Goal: Information Seeking & Learning: Learn about a topic

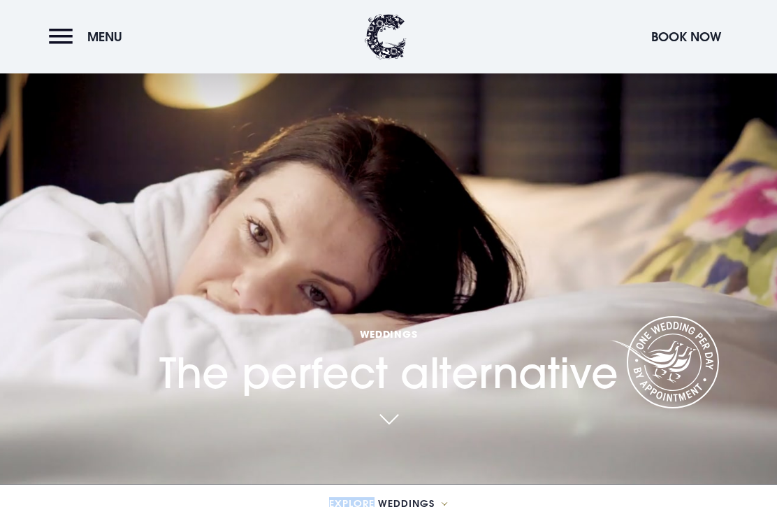
scroll to position [46, 0]
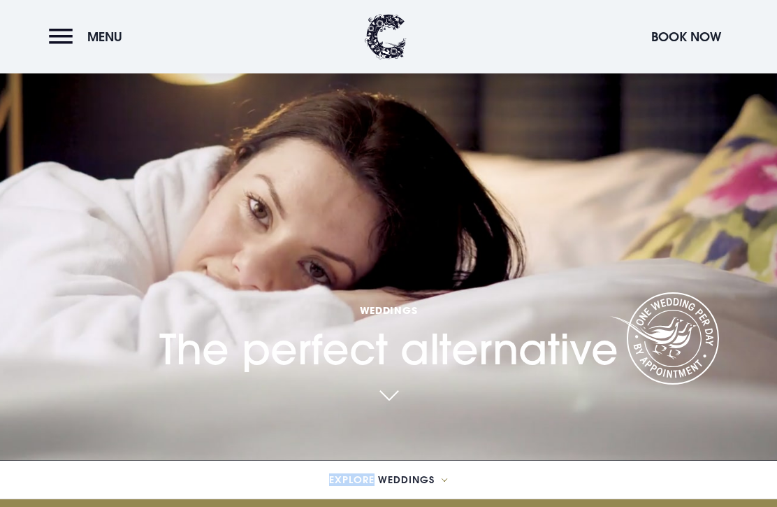
click at [725, 292] on video "Your browser does not support the video tag." at bounding box center [389, 207] width 906 height 507
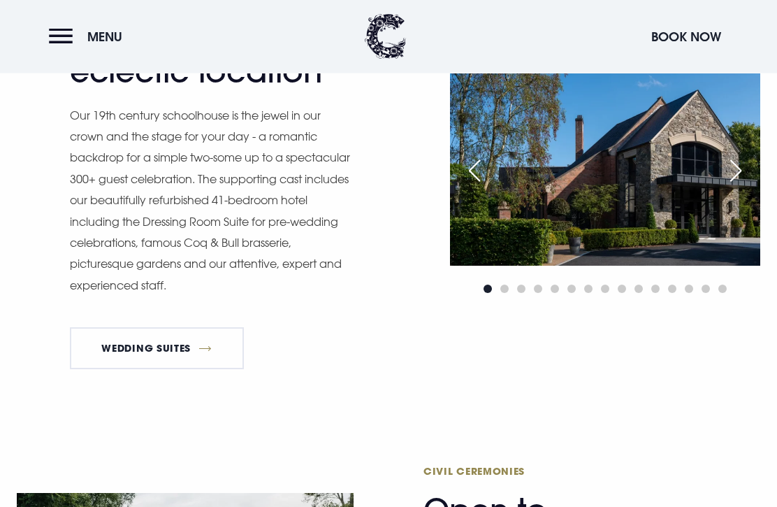
scroll to position [1025, 0]
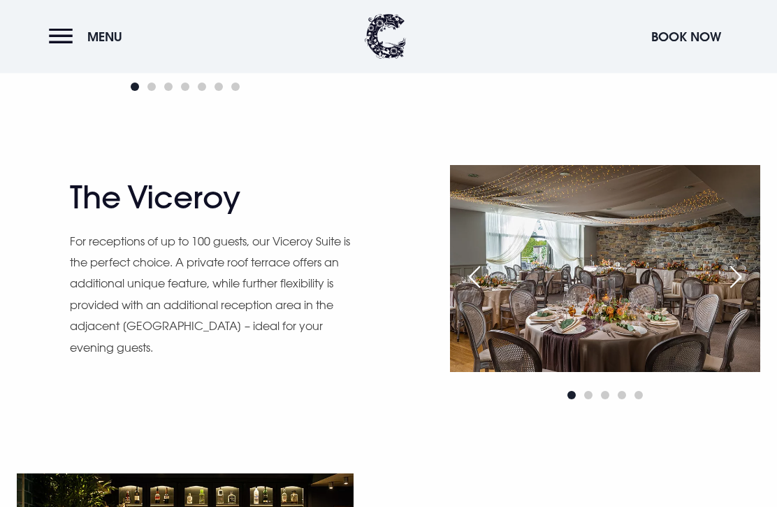
scroll to position [1078, 0]
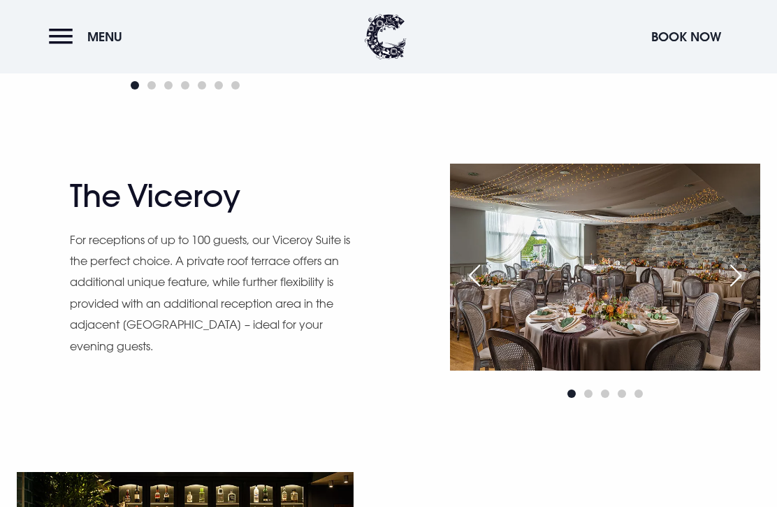
click at [738, 291] on div "Next slide" at bounding box center [735, 275] width 35 height 31
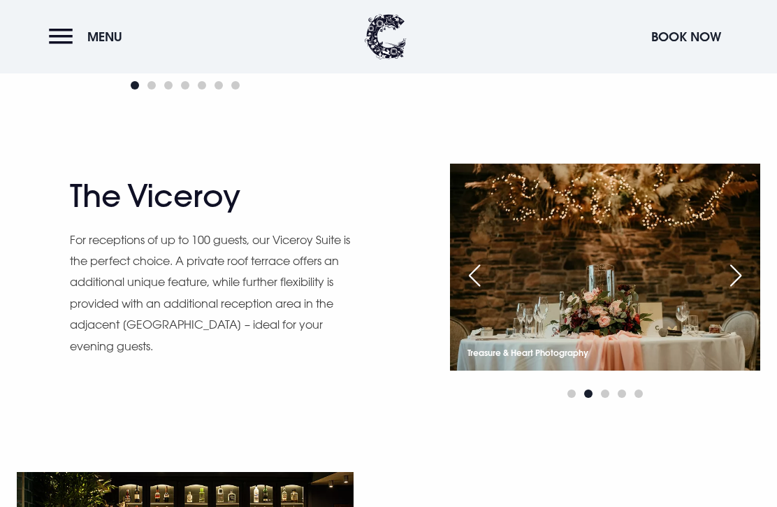
click at [750, 291] on div "Next slide" at bounding box center [735, 275] width 35 height 31
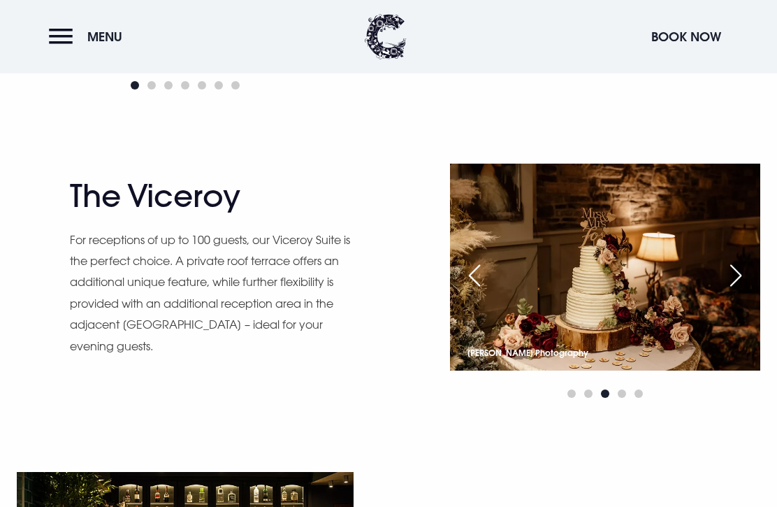
click at [753, 291] on div "Next slide" at bounding box center [735, 275] width 35 height 31
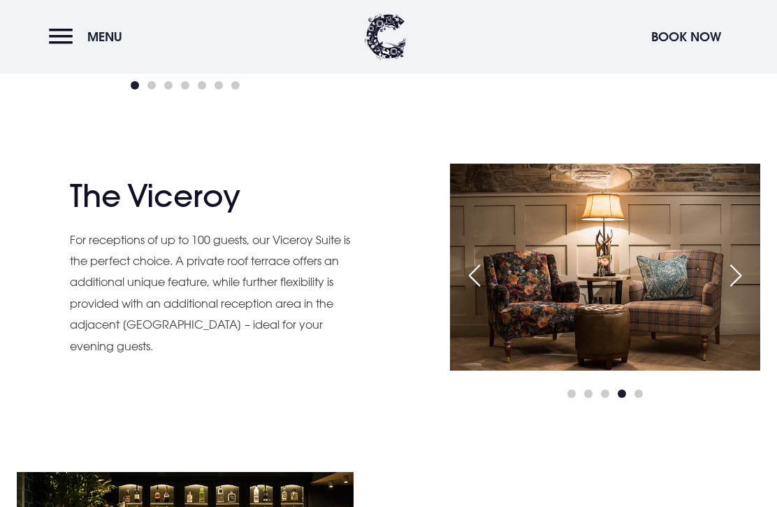
click at [750, 291] on div "Next slide" at bounding box center [735, 275] width 35 height 31
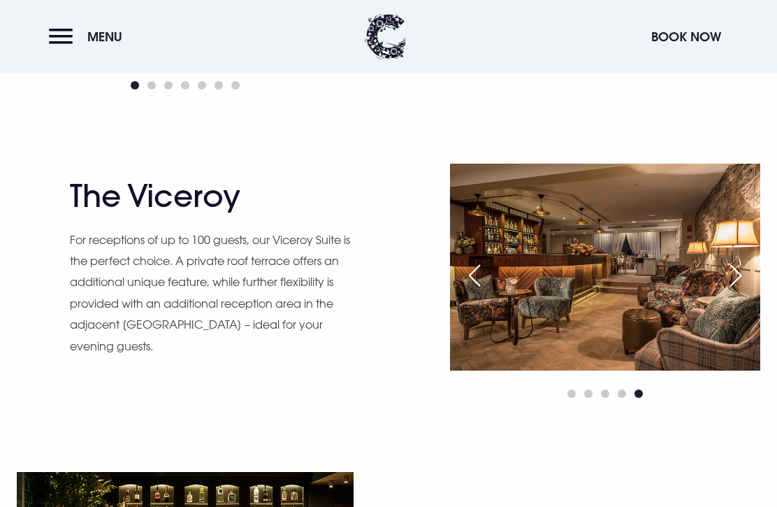
click at [741, 291] on div "Next slide" at bounding box center [735, 275] width 35 height 31
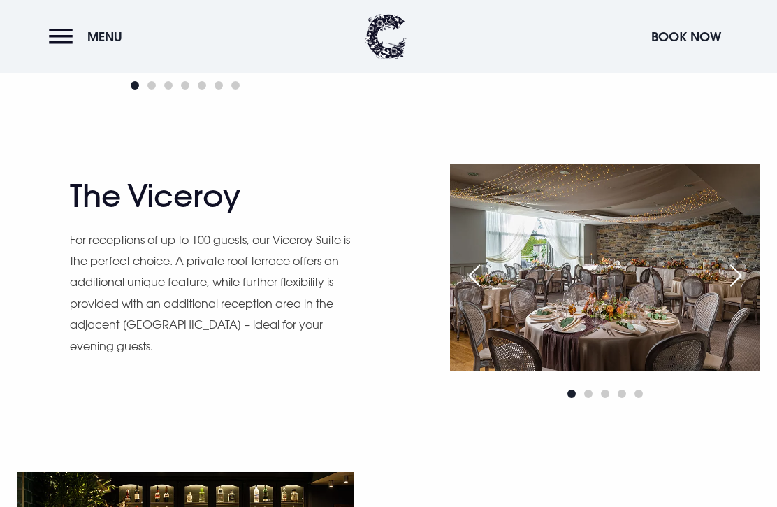
click at [746, 291] on div "Next slide" at bounding box center [735, 275] width 35 height 31
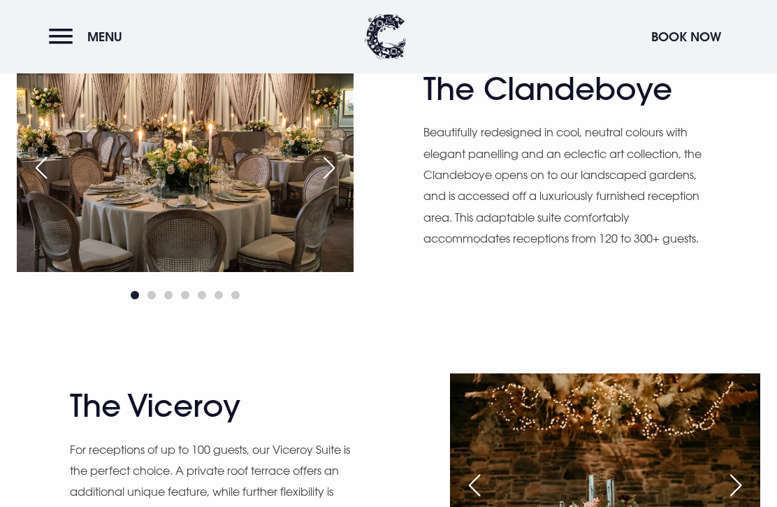
scroll to position [866, 0]
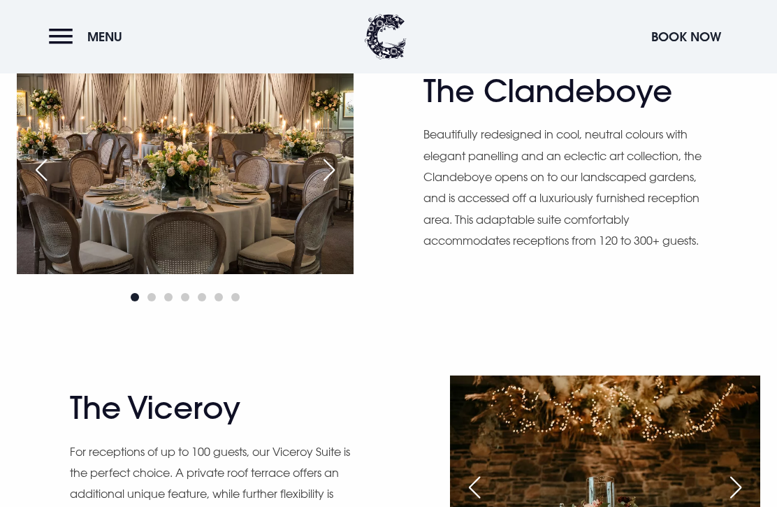
click at [336, 185] on div "Next slide" at bounding box center [329, 169] width 35 height 31
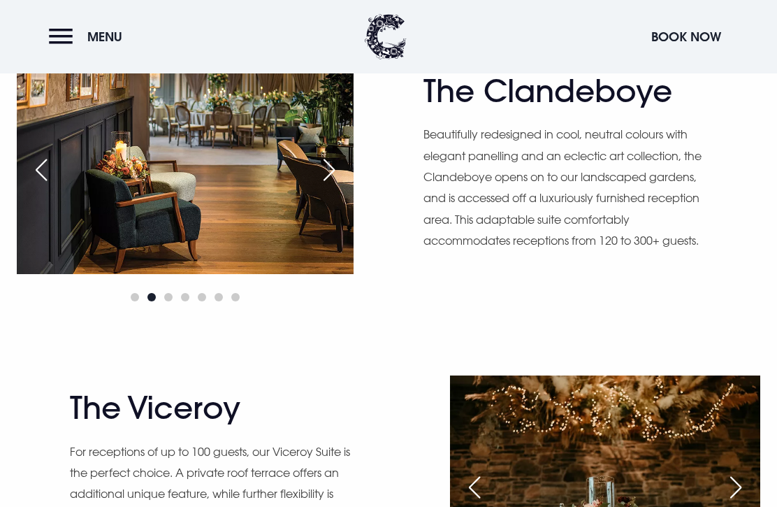
click at [347, 185] on div "Next slide" at bounding box center [329, 169] width 35 height 31
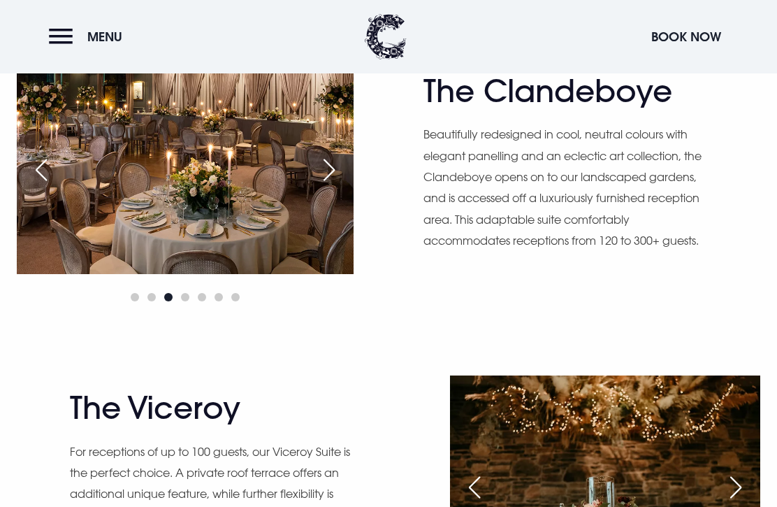
click at [334, 185] on div "Next slide" at bounding box center [329, 169] width 35 height 31
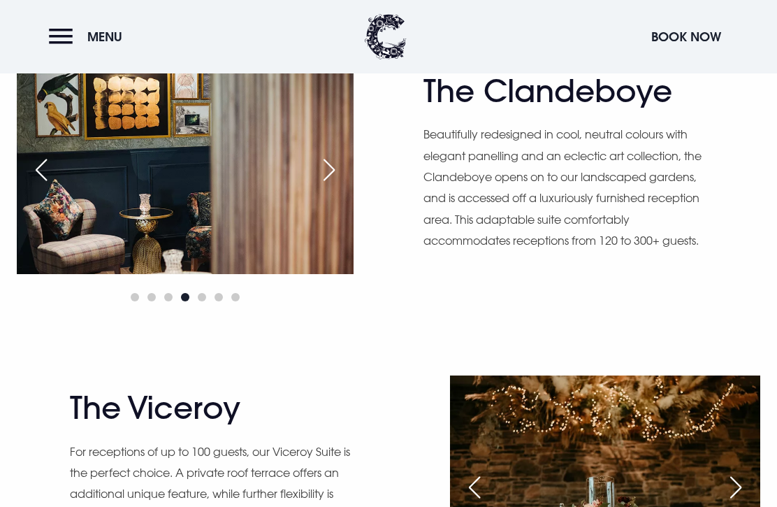
click at [344, 185] on div "Next slide" at bounding box center [329, 169] width 35 height 31
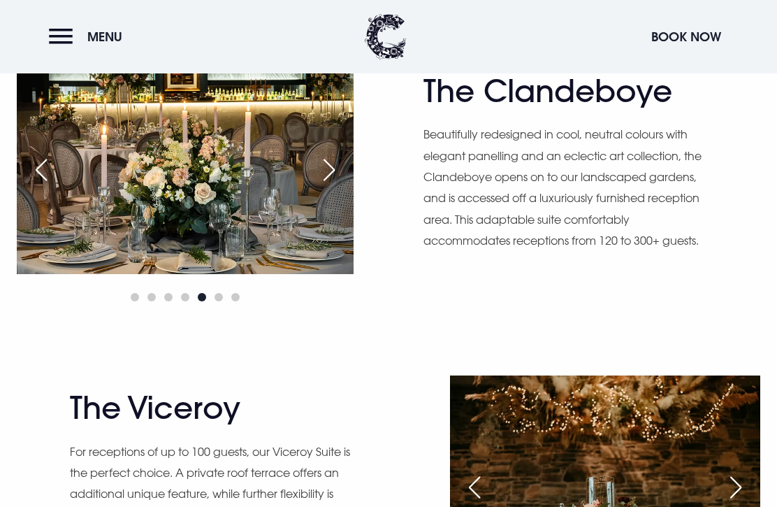
click at [347, 185] on div "Next slide" at bounding box center [329, 169] width 35 height 31
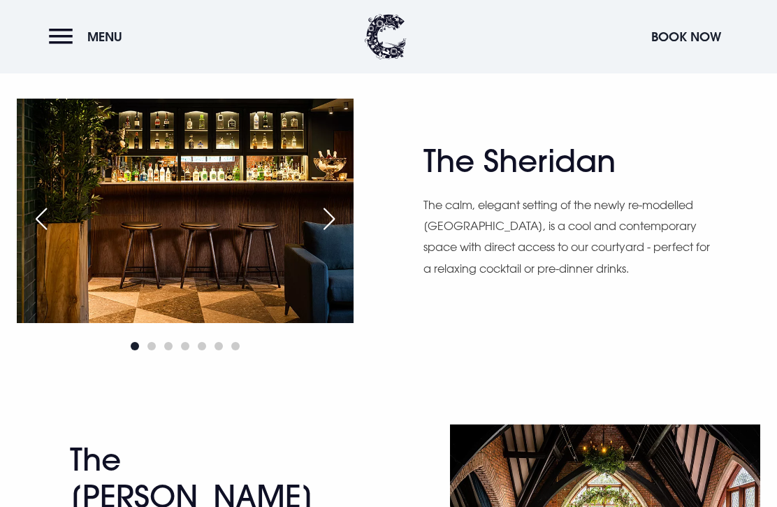
scroll to position [1451, 0]
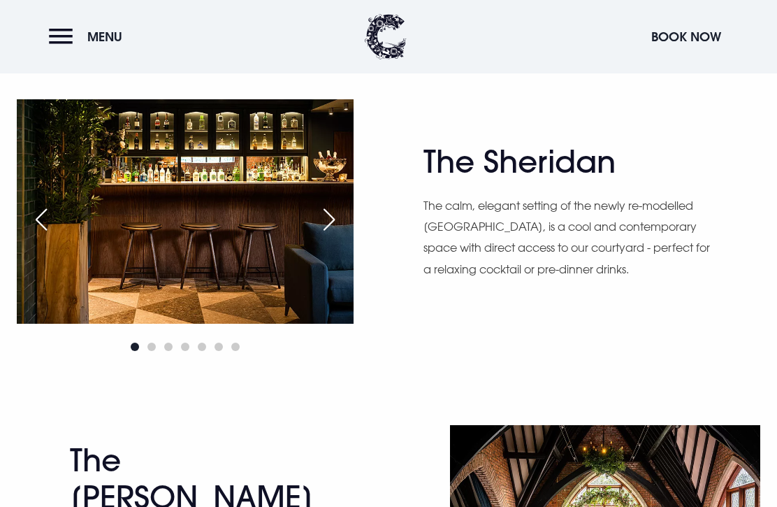
click at [334, 235] on div "Next slide" at bounding box center [329, 219] width 35 height 31
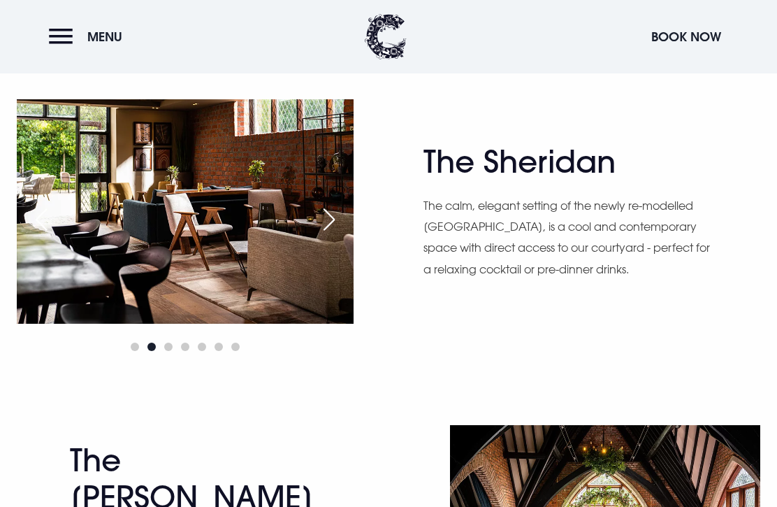
click at [352, 276] on img at bounding box center [185, 211] width 337 height 224
click at [334, 235] on div "Next slide" at bounding box center [329, 219] width 35 height 31
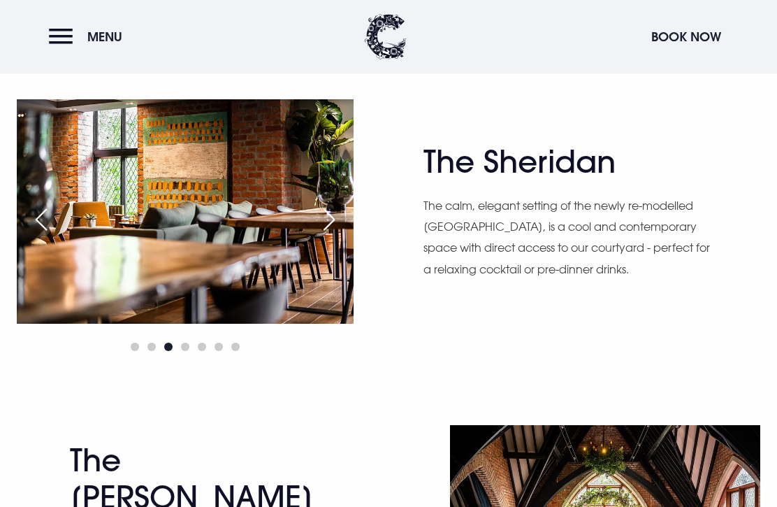
click at [342, 235] on div "Next slide" at bounding box center [329, 219] width 35 height 31
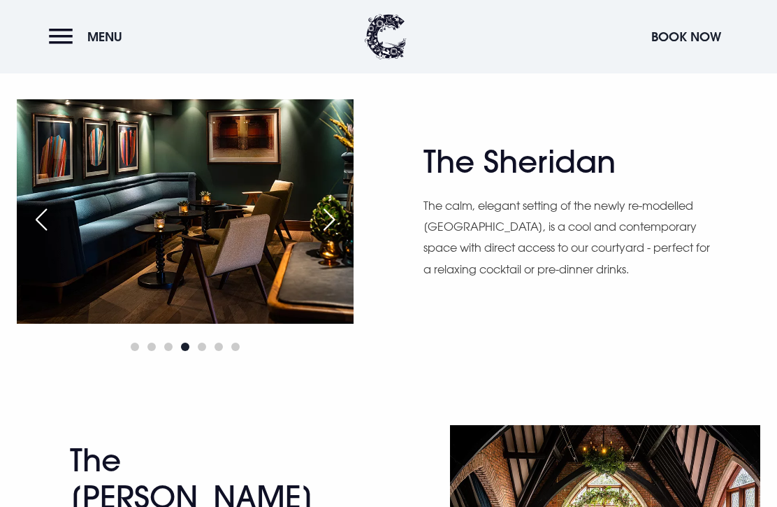
click at [337, 235] on div "Next slide" at bounding box center [329, 219] width 35 height 31
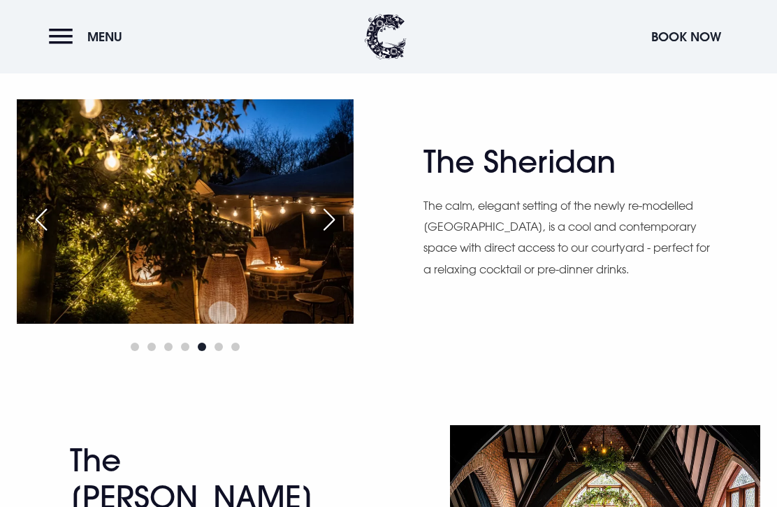
click at [340, 235] on div "Next slide" at bounding box center [329, 219] width 35 height 31
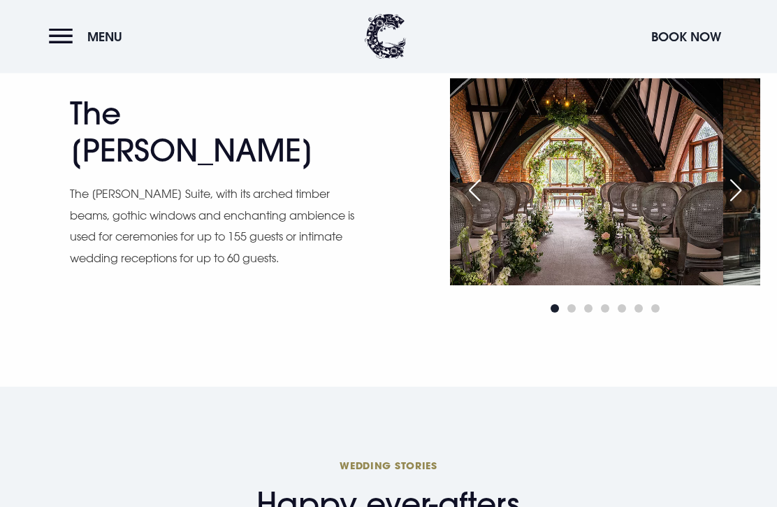
scroll to position [1797, 0]
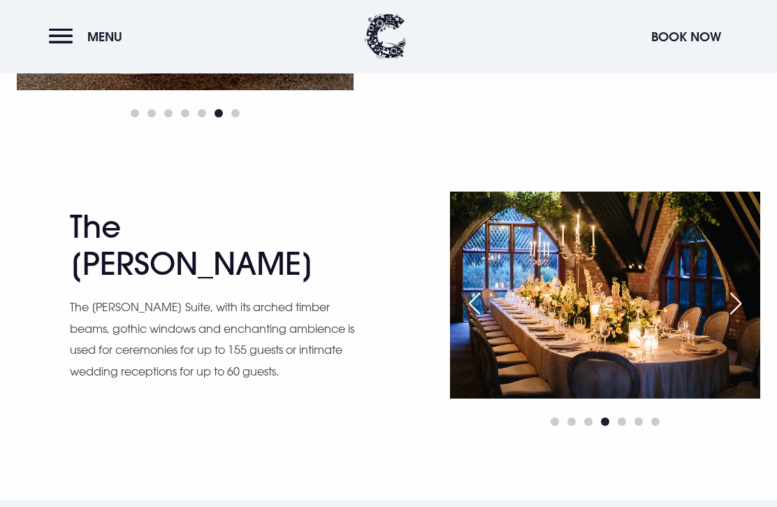
click at [61, 41] on button "Menu" at bounding box center [89, 37] width 80 height 30
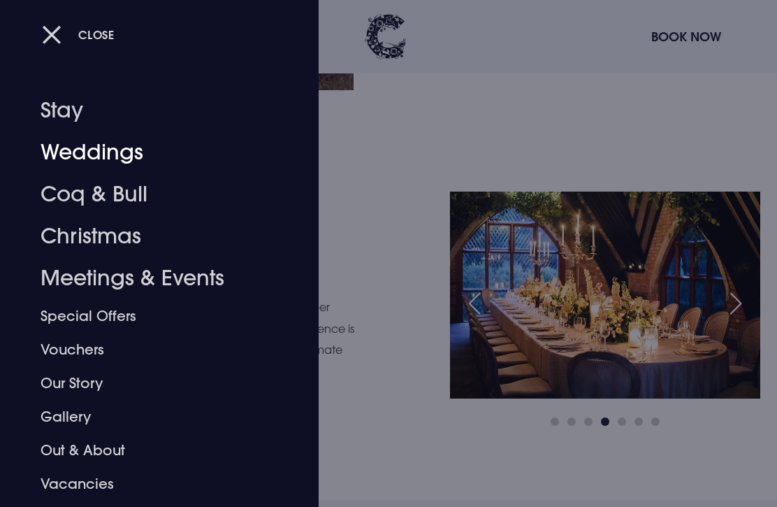
click at [65, 156] on link "Weddings" at bounding box center [150, 152] width 219 height 42
